Goal: Information Seeking & Learning: Learn about a topic

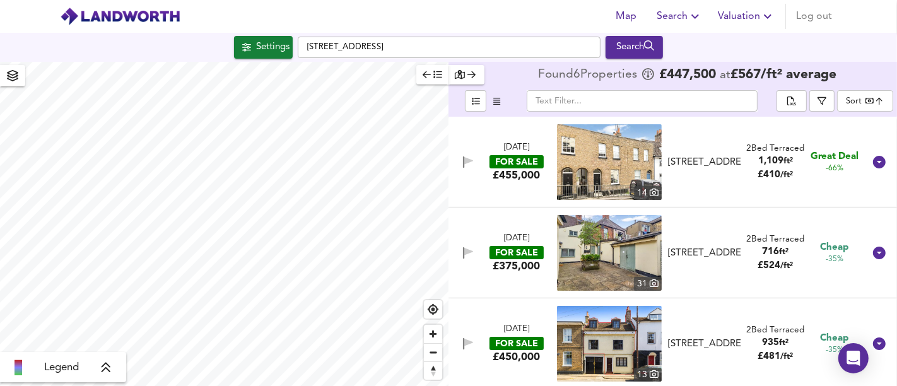
click at [173, 54] on div "Settings [STREET_ADDRESS] Search" at bounding box center [448, 47] width 897 height 23
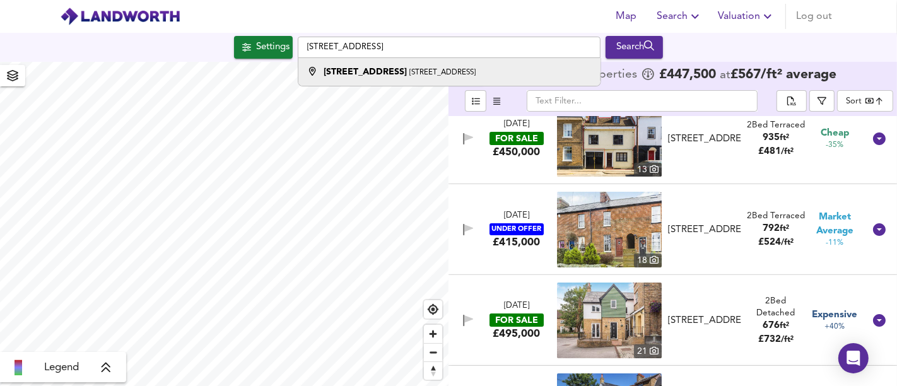
click at [510, 69] on div "[STREET_ADDRESS]" at bounding box center [447, 72] width 290 height 13
type input "[STREET_ADDRESS]"
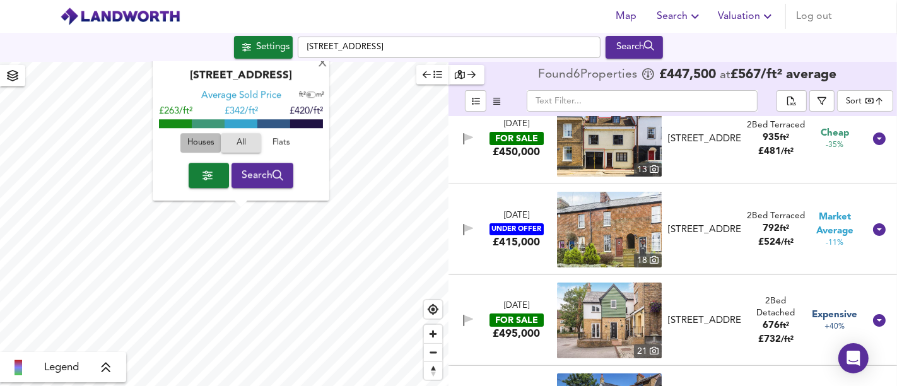
click at [203, 146] on span "Houses" at bounding box center [201, 143] width 34 height 15
click at [321, 69] on div "X" at bounding box center [322, 64] width 11 height 12
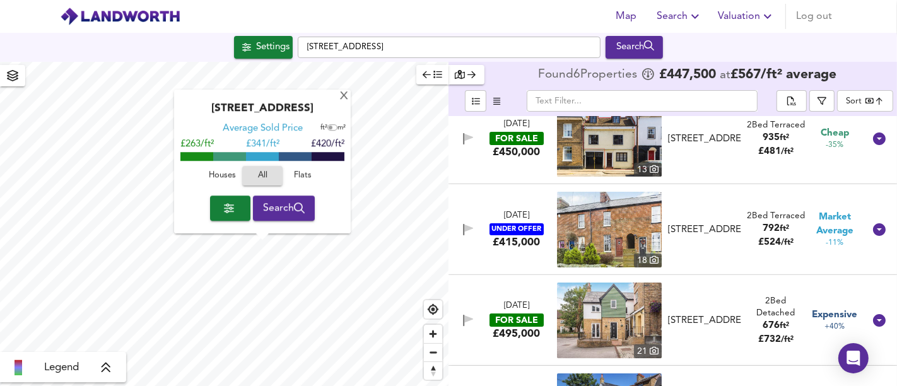
click at [227, 170] on span "Houses" at bounding box center [222, 176] width 34 height 15
click at [265, 199] on span "Search" at bounding box center [284, 208] width 42 height 18
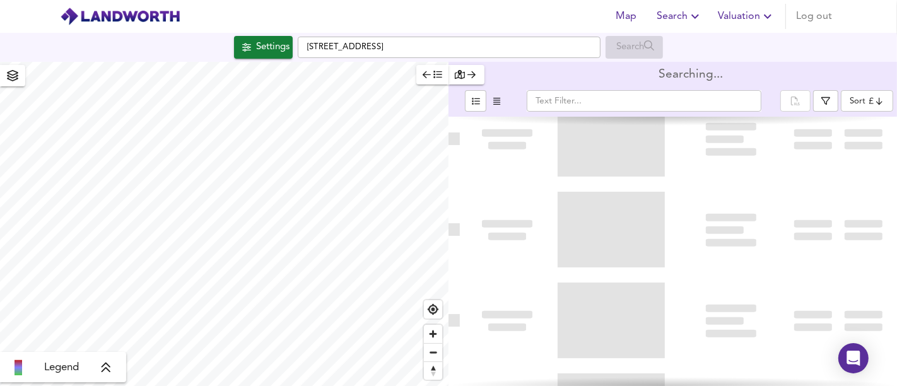
type input "bestdeal"
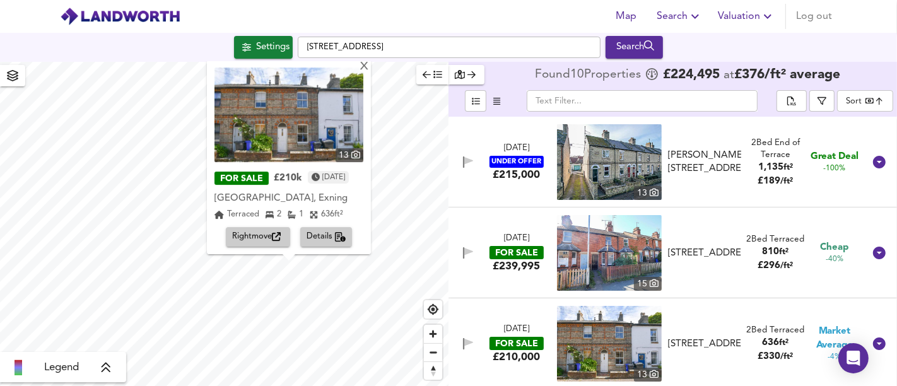
click at [268, 235] on span "Rightmove" at bounding box center [258, 237] width 52 height 15
click at [370, 69] on div "X" at bounding box center [364, 67] width 11 height 12
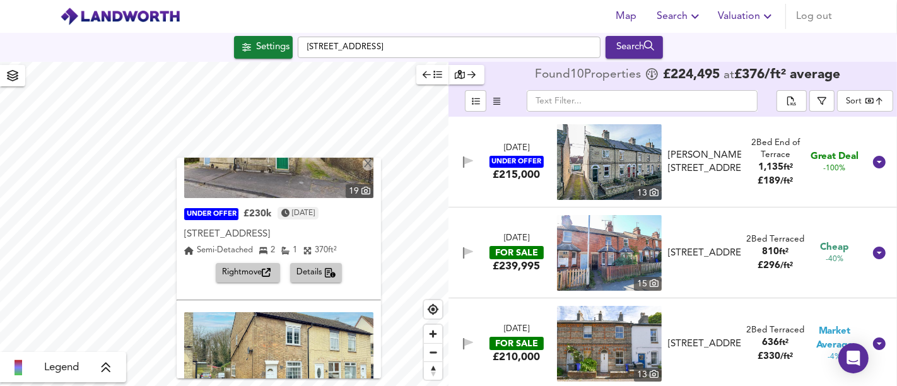
scroll to position [198, 0]
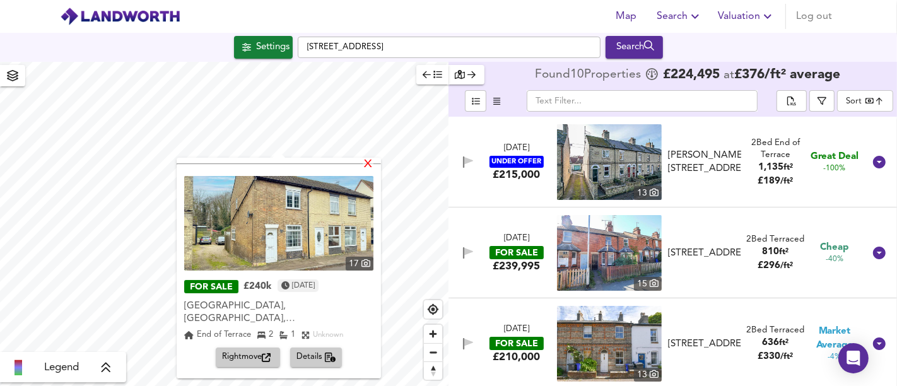
click at [368, 165] on div "X" at bounding box center [368, 165] width 11 height 12
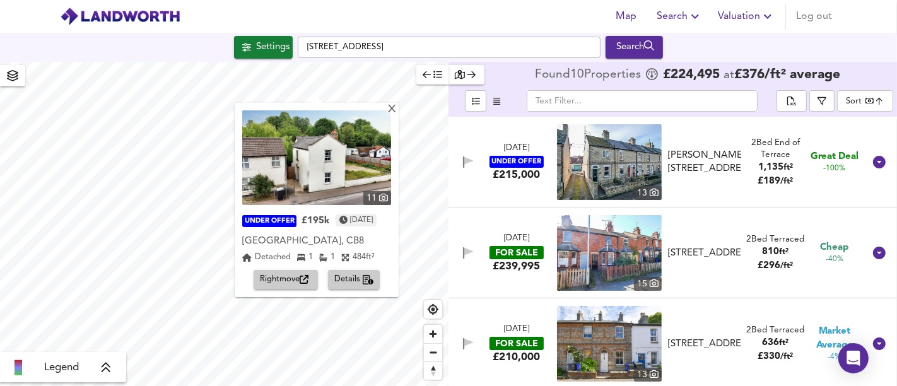
click at [391, 116] on img at bounding box center [316, 157] width 149 height 95
click at [286, 55] on div "Settings" at bounding box center [272, 47] width 33 height 16
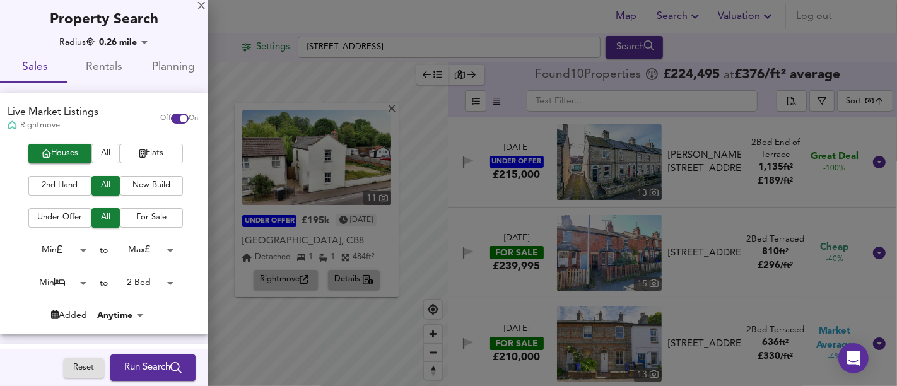
click at [151, 287] on body "Map Search Valuation Log out [GEOGRAPHIC_DATA] Search X 11 UNDER OFFER £195k [D…" at bounding box center [448, 193] width 897 height 386
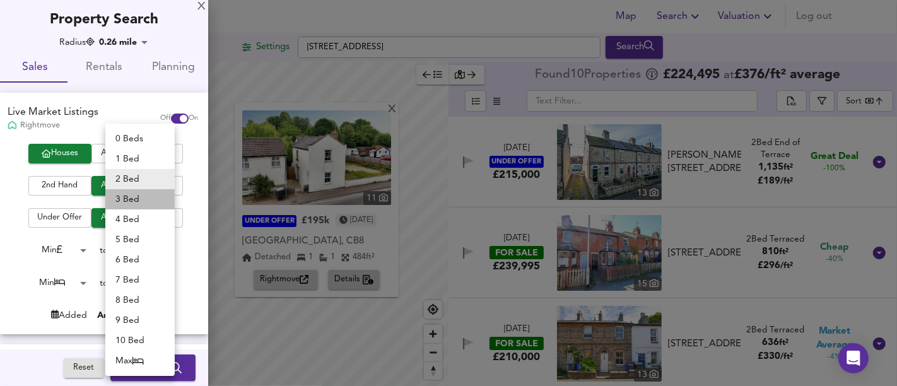
click at [141, 204] on li "3 Bed" at bounding box center [139, 199] width 69 height 20
type input "3"
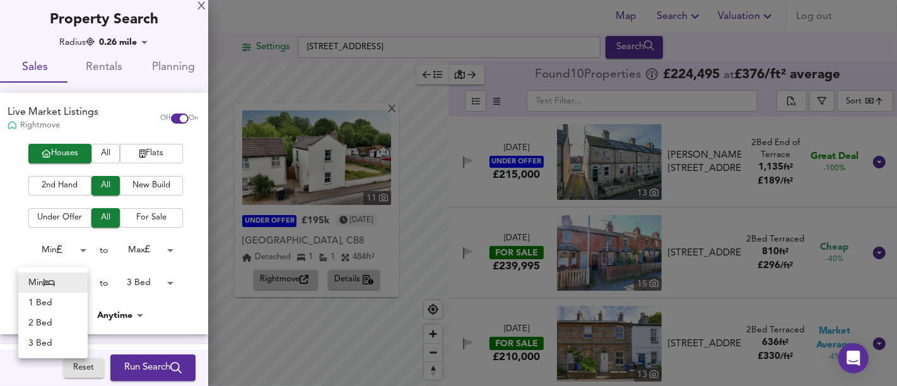
click at [64, 284] on body "Map Search Valuation Log out [GEOGRAPHIC_DATA] Search X 11 UNDER OFFER £195k [D…" at bounding box center [448, 193] width 897 height 386
click at [49, 325] on li "2 Bed" at bounding box center [52, 323] width 69 height 20
type input "2"
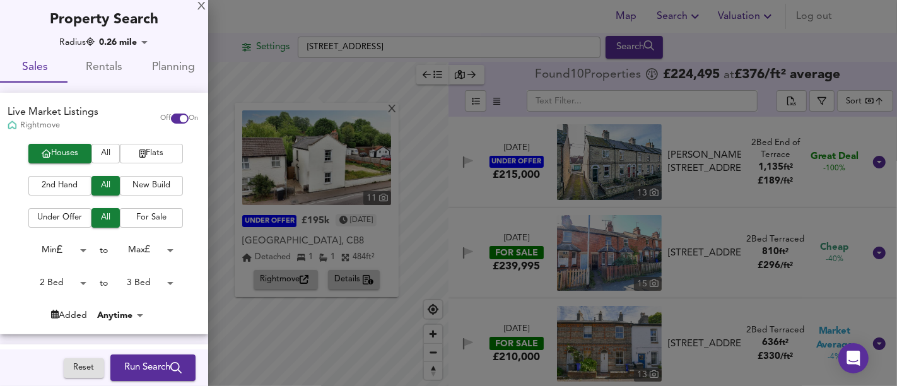
click at [139, 361] on span "Run Search" at bounding box center [152, 368] width 57 height 16
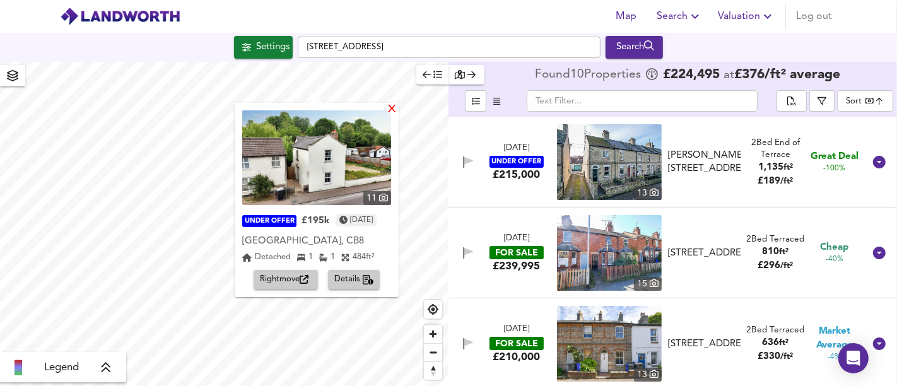
click at [397, 110] on div "X" at bounding box center [392, 110] width 11 height 12
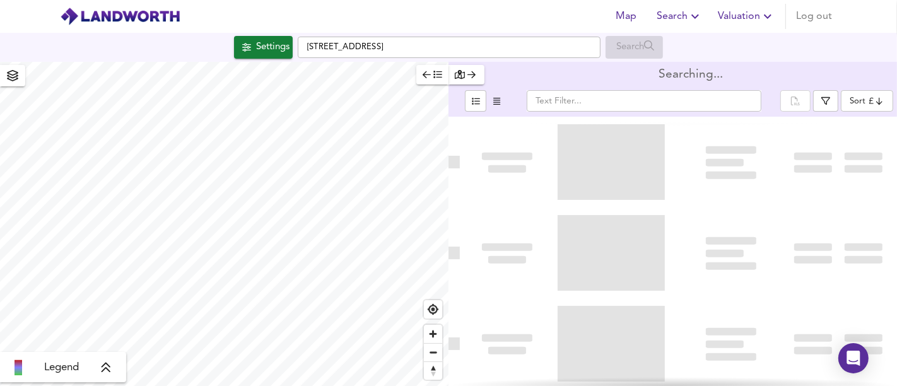
type input "bestdeal"
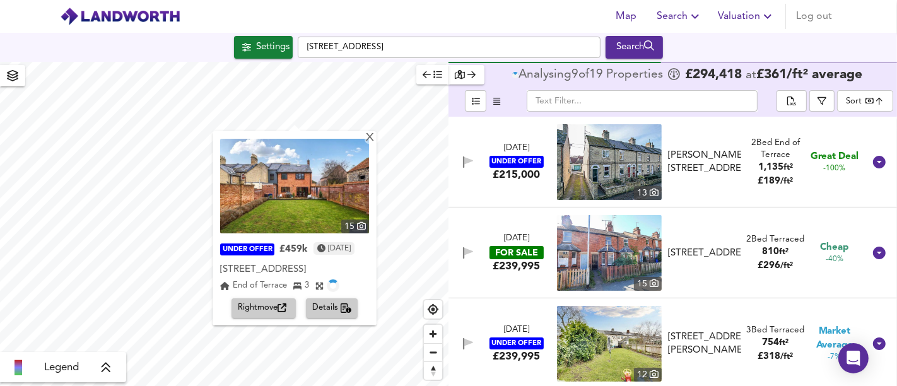
click at [449, 184] on div "X 15 UNDER OFFER £459k [DATE] [GEOGRAPHIC_DATA] End of Terrace 3 Rightmove Deta…" at bounding box center [448, 224] width 897 height 324
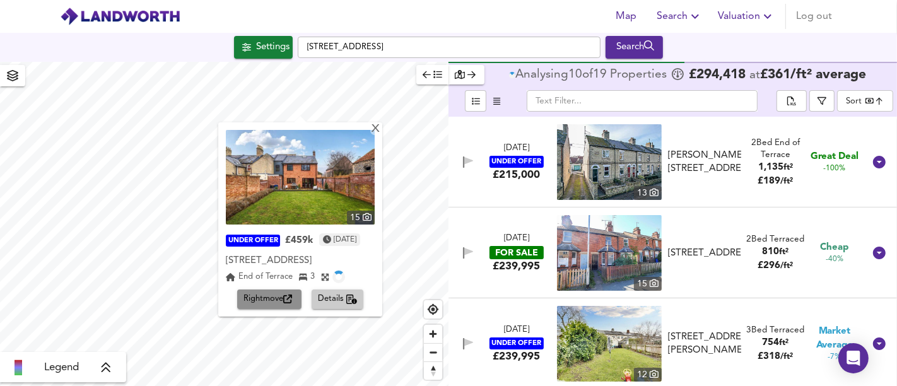
click at [272, 307] on span "Rightmove" at bounding box center [269, 299] width 52 height 15
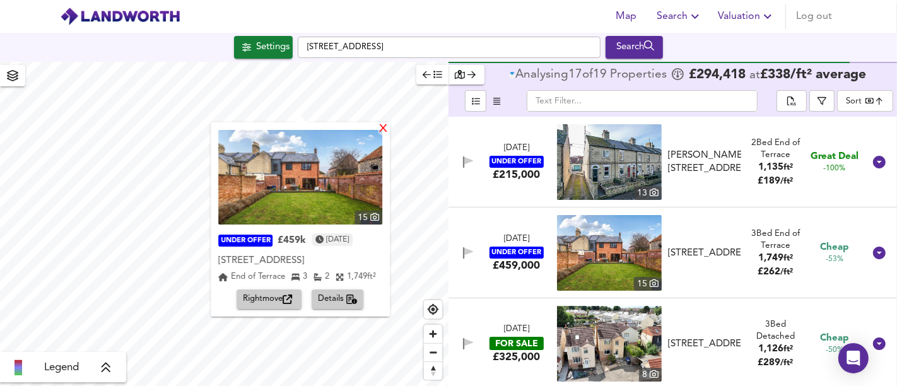
click at [389, 132] on div "X" at bounding box center [383, 130] width 11 height 12
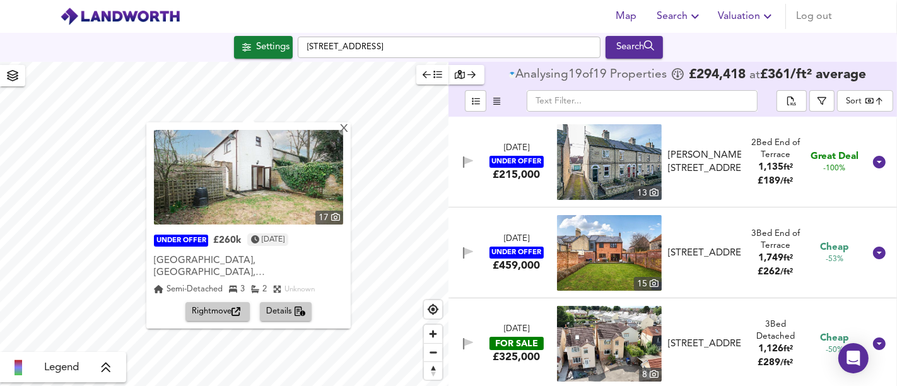
click at [232, 305] on span "Rightmove" at bounding box center [218, 312] width 52 height 15
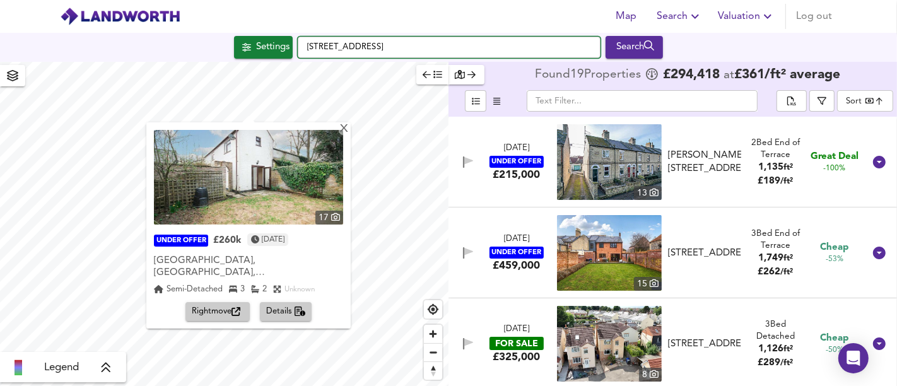
drag, startPoint x: 462, startPoint y: 48, endPoint x: 286, endPoint y: 36, distance: 177.0
click at [286, 36] on div "[STREET_ADDRESS] Search" at bounding box center [448, 47] width 897 height 23
paste input "[STREET_ADDRESS][PERSON_NAME]"
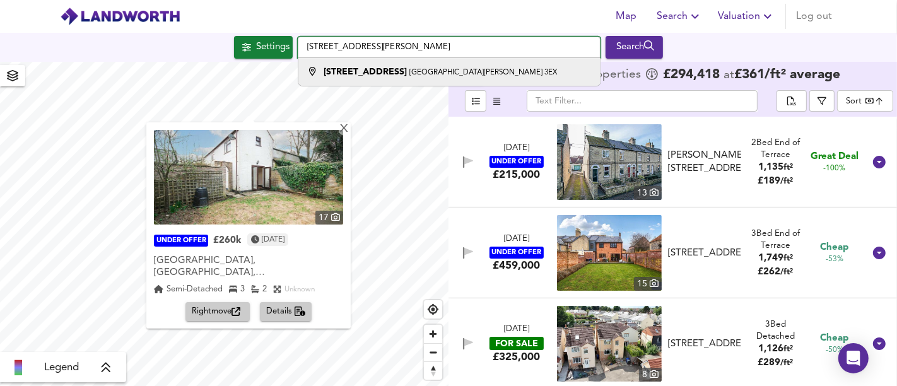
type input "[STREET_ADDRESS][PERSON_NAME]"
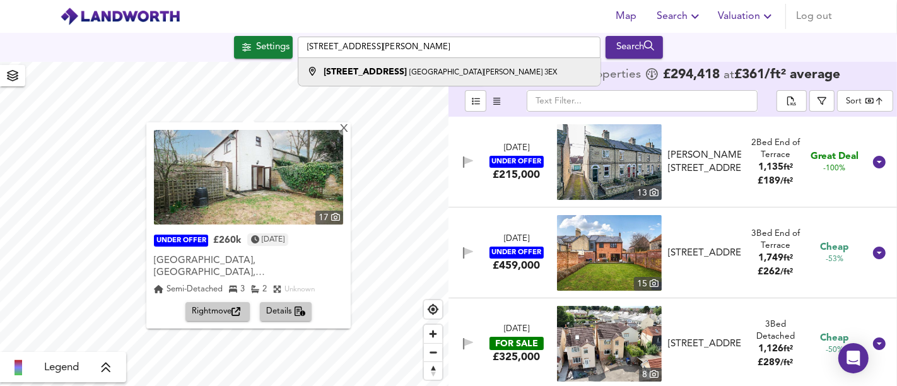
drag, startPoint x: 499, startPoint y: 73, endPoint x: 419, endPoint y: 54, distance: 81.7
click at [499, 73] on div "[STREET_ADDRESS][PERSON_NAME]" at bounding box center [447, 72] width 290 height 13
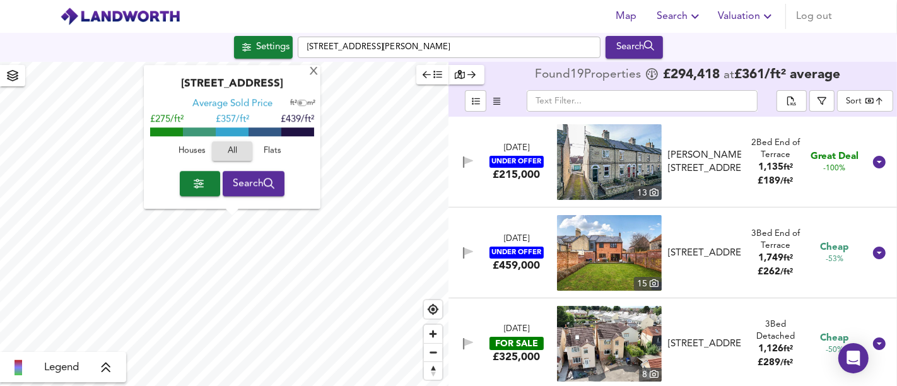
click at [184, 139] on div "Houses All Flats" at bounding box center [232, 154] width 164 height 33
click at [189, 146] on span "Houses" at bounding box center [192, 151] width 34 height 15
click at [240, 177] on span "Search" at bounding box center [254, 184] width 42 height 18
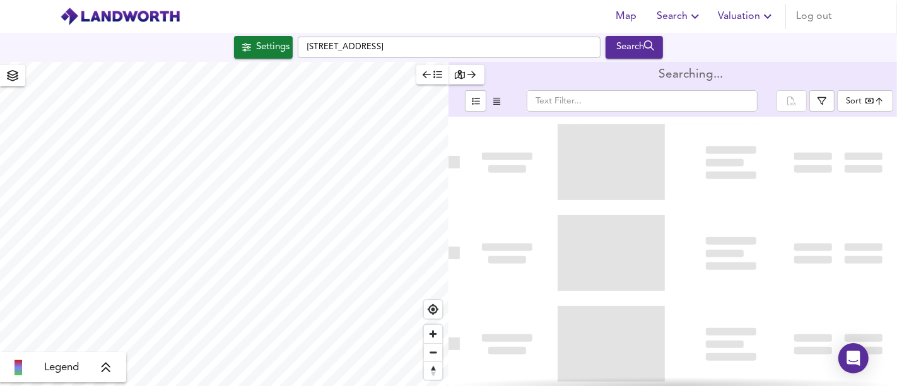
type input "bestdeal"
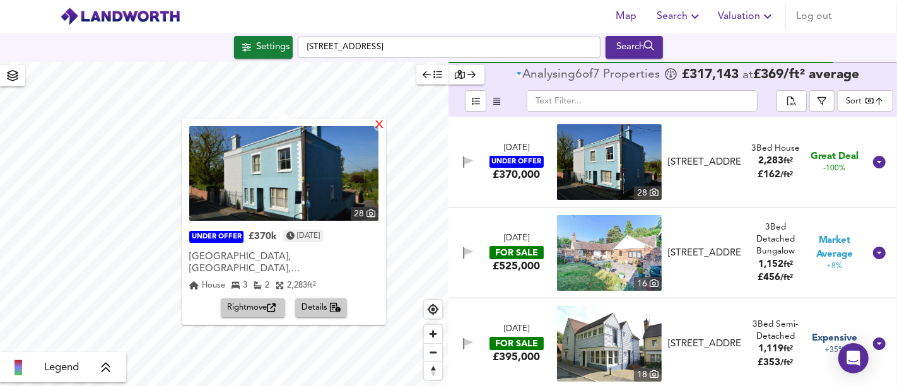
click at [374, 128] on div "X" at bounding box center [379, 126] width 11 height 12
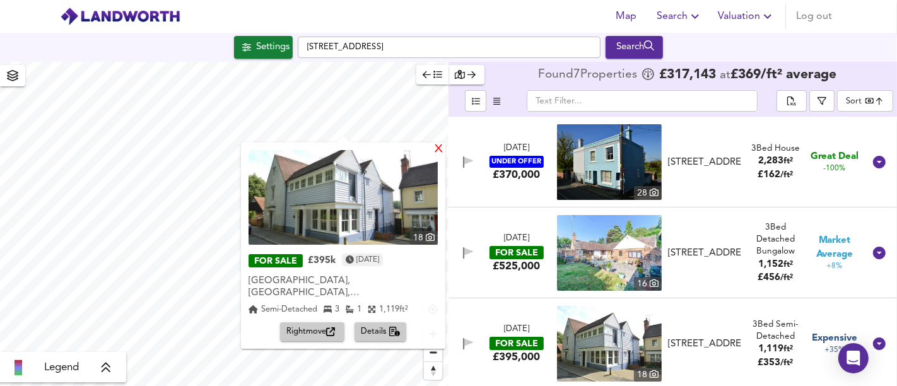
click at [433, 150] on div "X" at bounding box center [438, 150] width 11 height 12
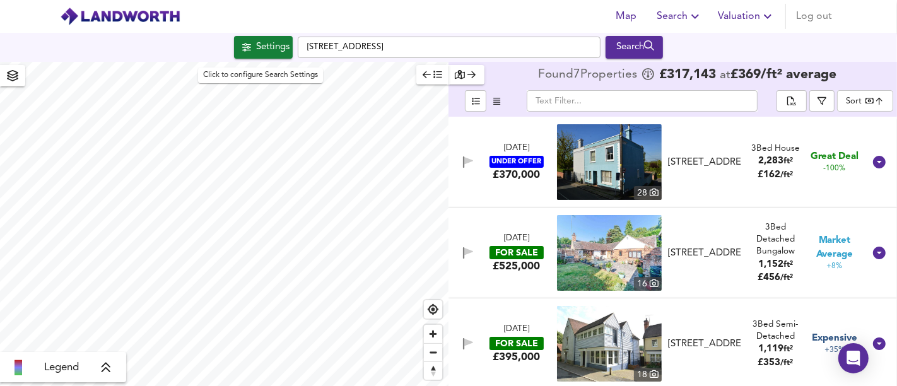
click at [268, 56] on button "Settings" at bounding box center [263, 47] width 59 height 23
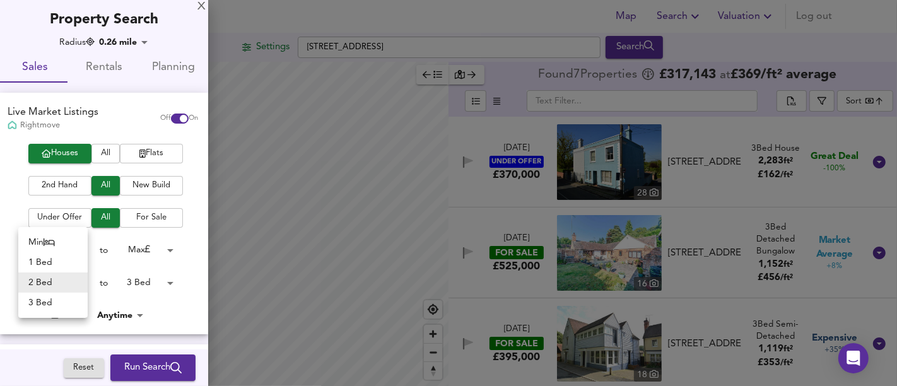
click at [81, 284] on body "Map Search Valuation Log out Settings [GEOGRAPHIC_DATA] Search Legend Found 7 P…" at bounding box center [448, 193] width 897 height 386
click at [50, 236] on li "Min" at bounding box center [52, 242] width 69 height 20
type input "0"
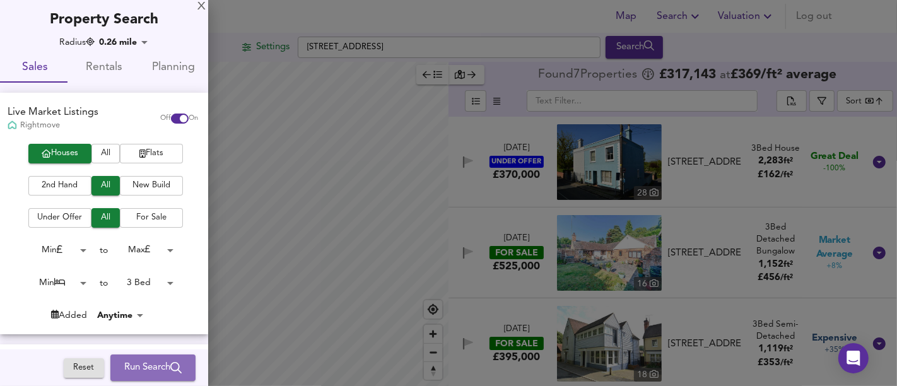
click at [126, 358] on button "Run Search" at bounding box center [152, 368] width 85 height 26
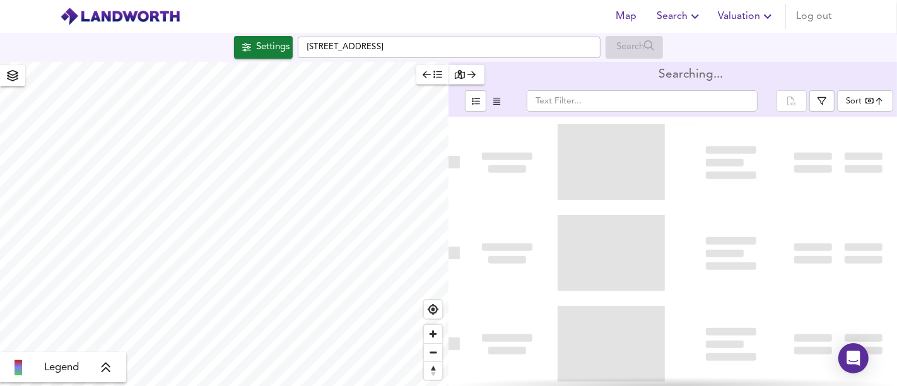
type input "bestdeal"
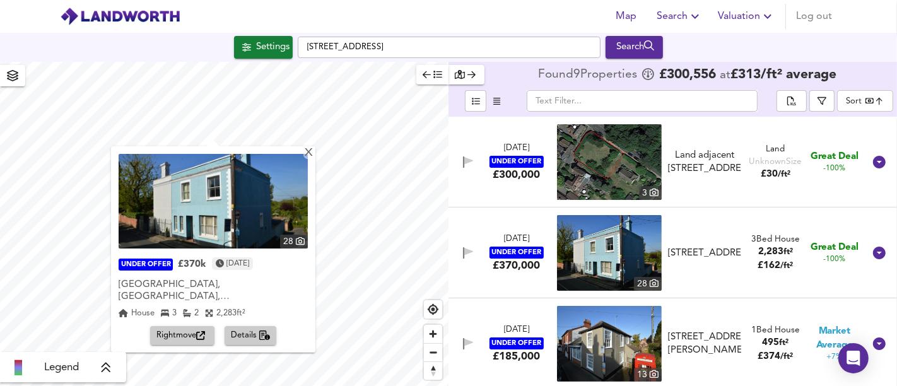
click at [711, 163] on div "Land adjacent [STREET_ADDRESS]" at bounding box center [704, 162] width 73 height 27
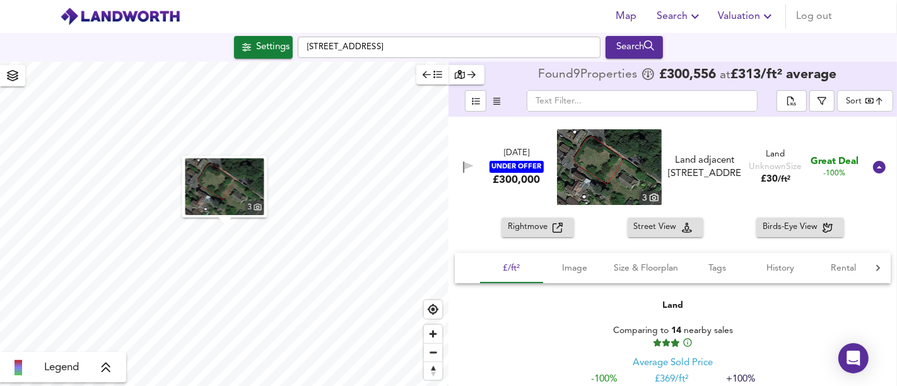
click at [697, 173] on div "Land adjacent [STREET_ADDRESS]" at bounding box center [704, 167] width 73 height 27
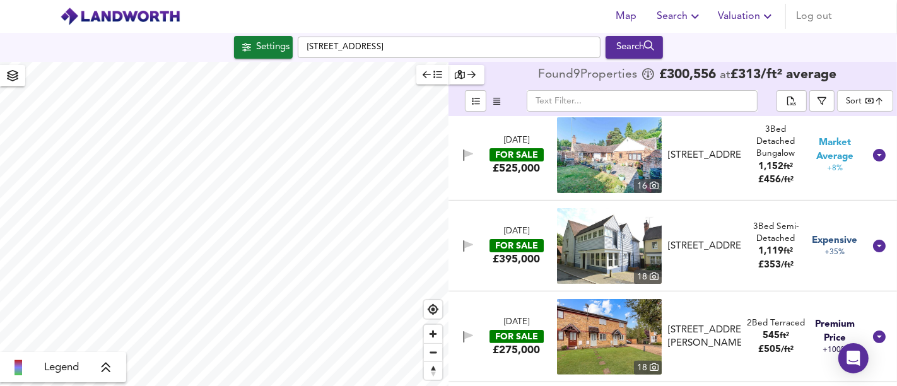
scroll to position [280, 0]
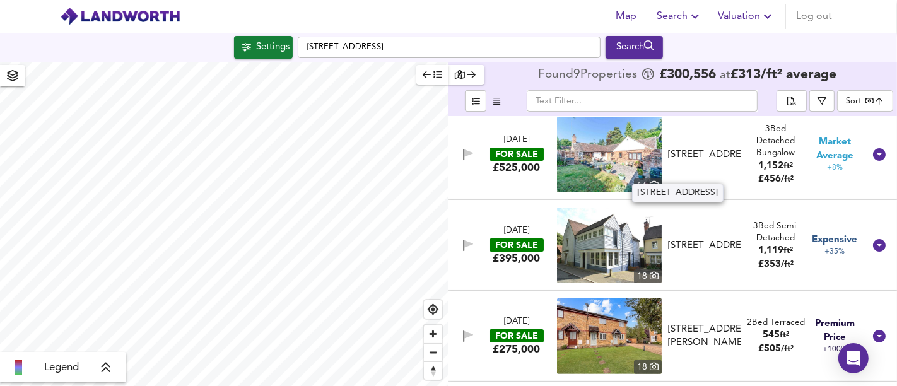
click at [707, 151] on div "[STREET_ADDRESS]" at bounding box center [704, 154] width 73 height 13
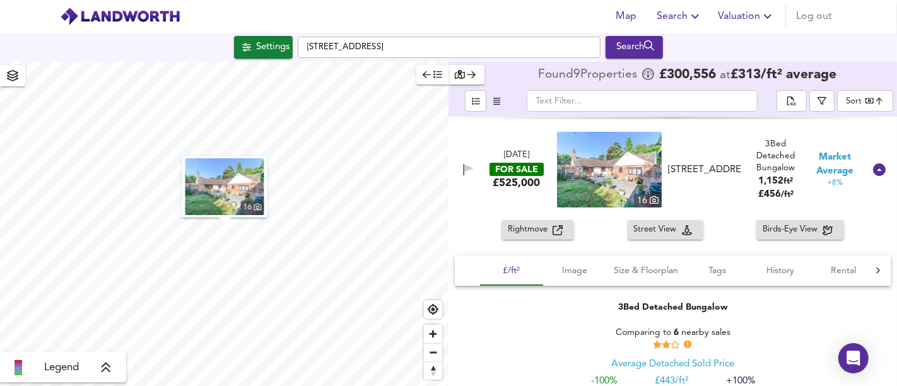
click at [243, 192] on img "button" at bounding box center [224, 186] width 79 height 57
